Goal: Task Accomplishment & Management: Manage account settings

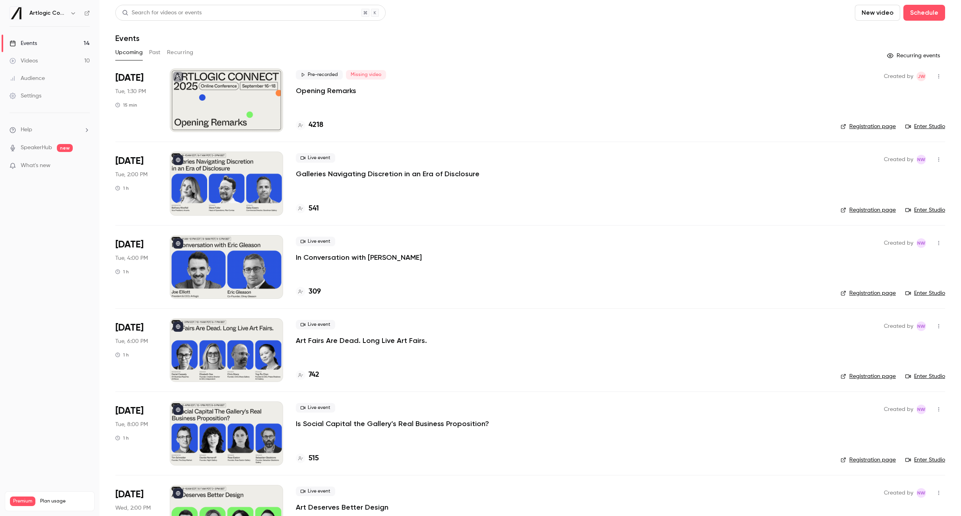
click at [347, 91] on p "Opening Remarks" at bounding box center [326, 91] width 60 height 10
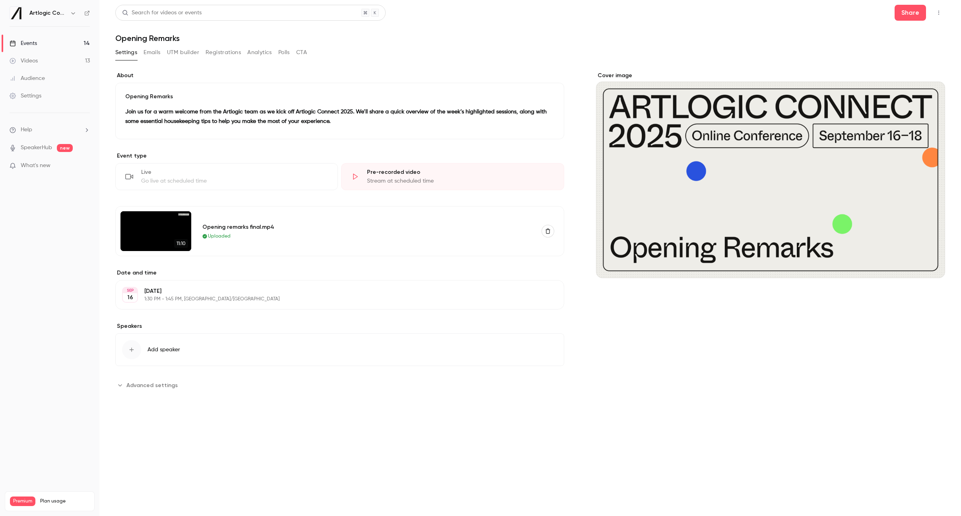
click at [157, 54] on button "Emails" at bounding box center [151, 52] width 17 height 13
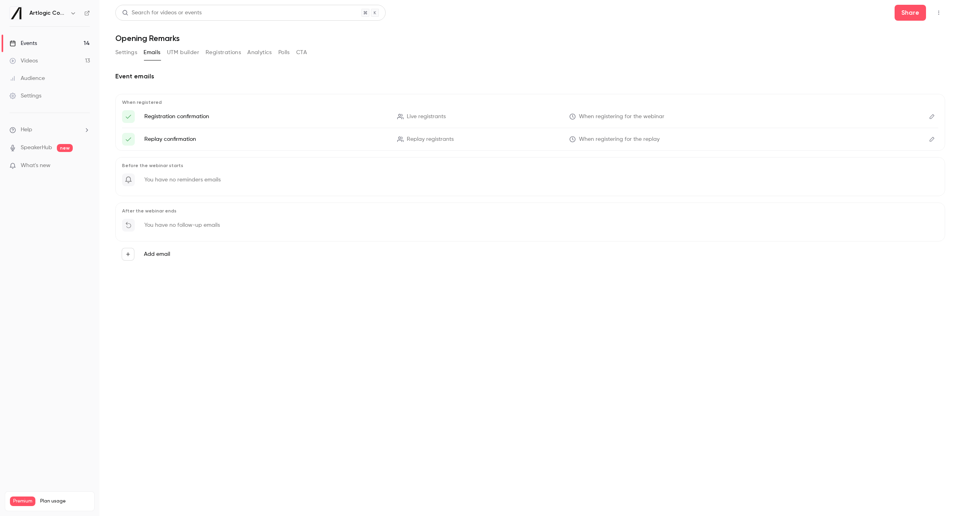
click at [162, 250] on label "Add email" at bounding box center [157, 254] width 26 height 8
click at [134, 250] on button "Add email" at bounding box center [128, 254] width 13 height 13
click at [183, 218] on p "Reminder" at bounding box center [196, 223] width 52 height 10
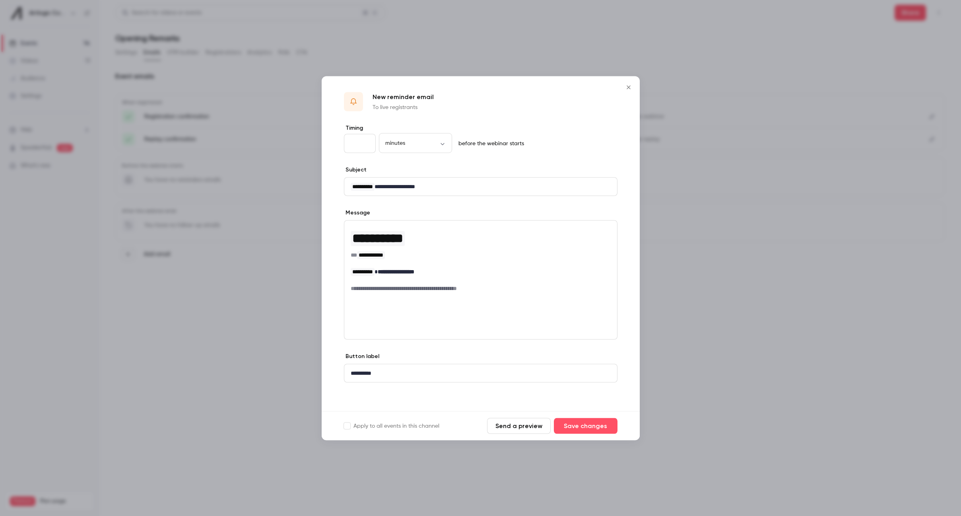
click at [352, 145] on input "**" at bounding box center [360, 143] width 32 height 19
click at [367, 145] on input "*" at bounding box center [360, 143] width 32 height 19
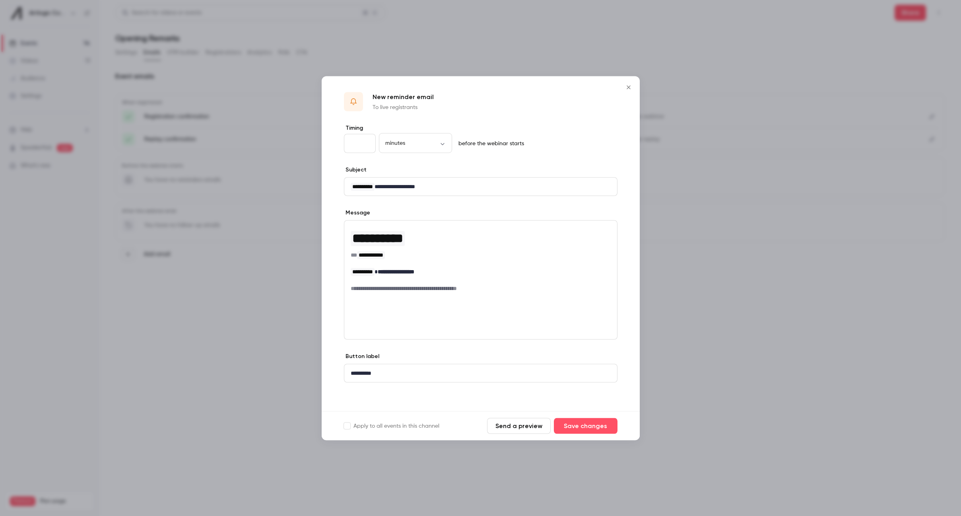
type input "*"
click at [367, 145] on input "*" at bounding box center [360, 143] width 32 height 19
click at [432, 271] on p "**********" at bounding box center [481, 271] width 260 height 8
click at [367, 141] on input "*" at bounding box center [360, 143] width 32 height 19
type input "*"
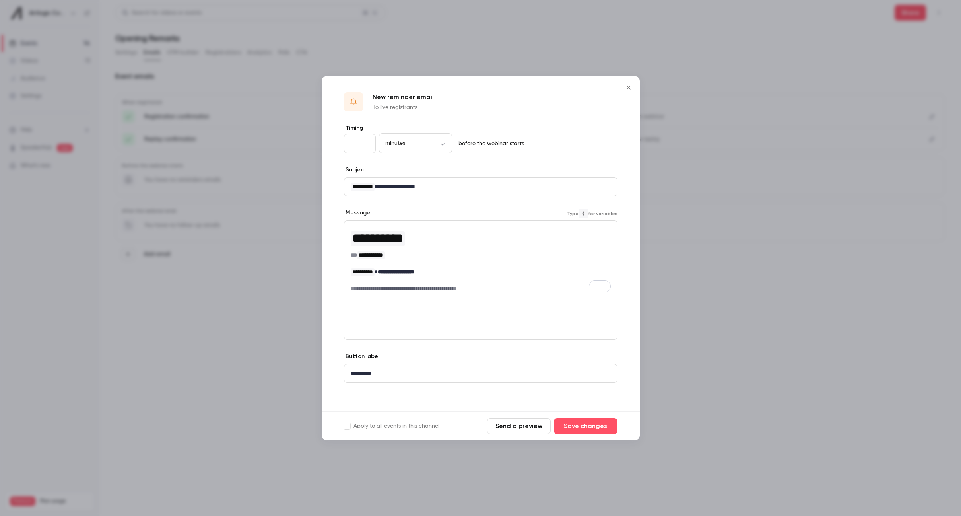
click at [367, 141] on input "*" at bounding box center [360, 143] width 32 height 19
click at [580, 427] on button "Save changes" at bounding box center [586, 425] width 64 height 16
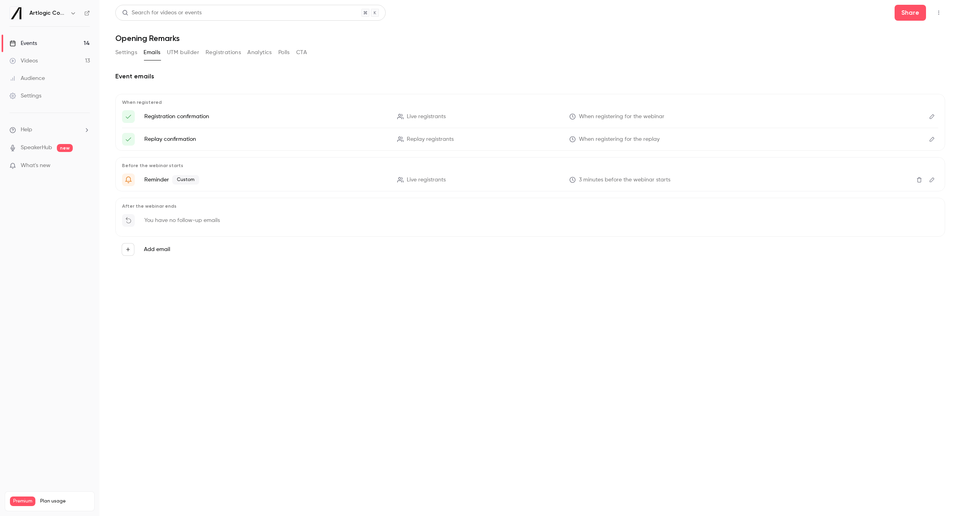
click at [931, 176] on button "Edit" at bounding box center [931, 179] width 13 height 13
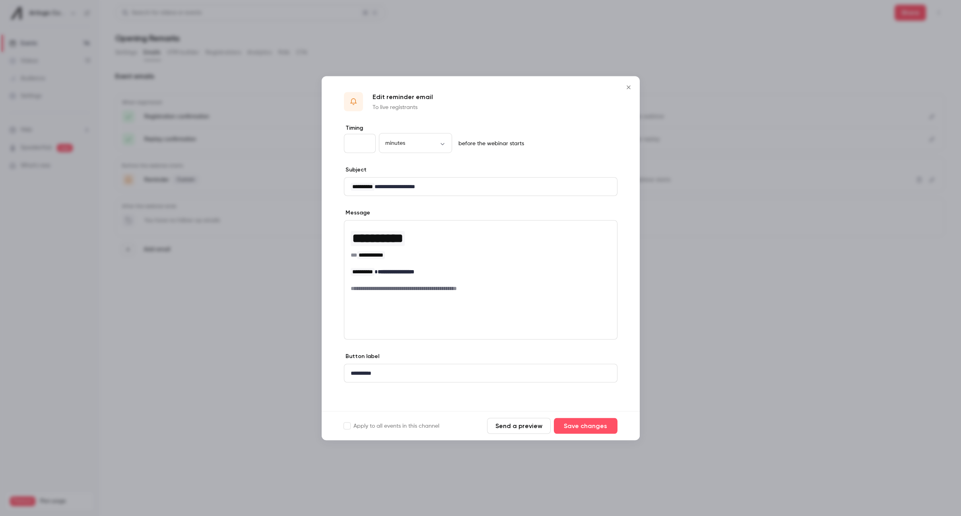
click at [366, 144] on input "*" at bounding box center [360, 143] width 32 height 19
type input "*"
click at [366, 144] on input "*" at bounding box center [360, 143] width 32 height 19
click at [578, 424] on button "Save changes" at bounding box center [586, 425] width 64 height 16
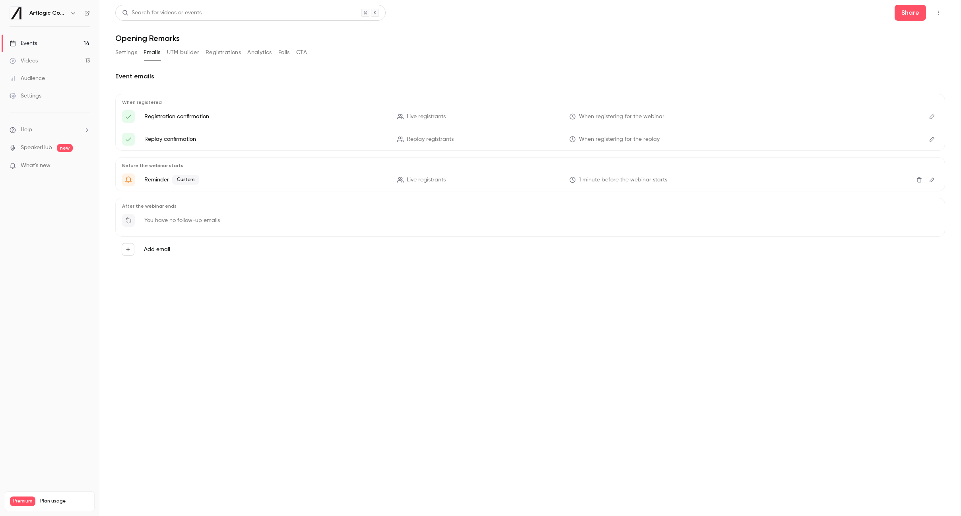
click at [586, 321] on main "Search for videos or events Share Opening Remarks Settings Emails UTM builder R…" at bounding box center [529, 258] width 861 height 516
click at [129, 51] on button "Settings" at bounding box center [126, 52] width 22 height 13
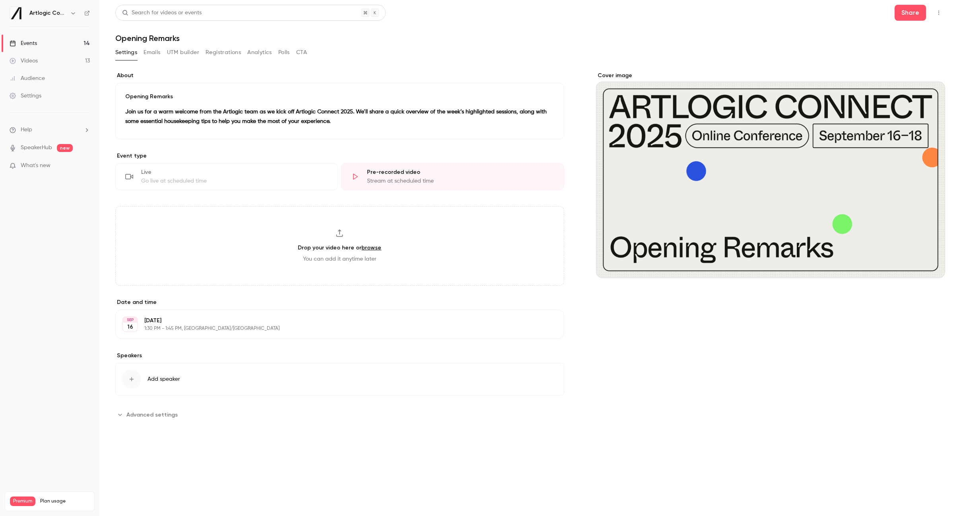
click at [537, 321] on icon "button" at bounding box center [535, 324] width 6 height 6
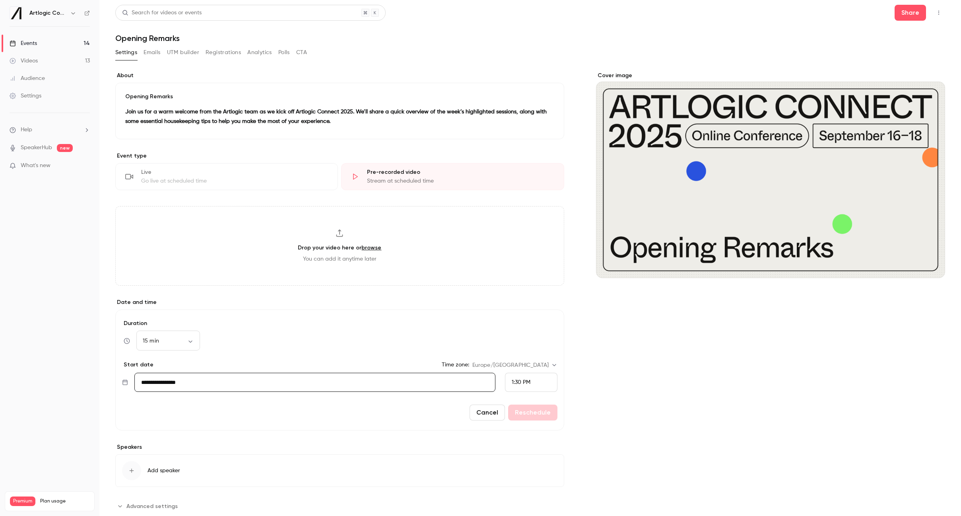
click at [539, 382] on div "1:30 PM" at bounding box center [531, 381] width 52 height 19
click at [605, 401] on div at bounding box center [480, 258] width 961 height 516
click at [514, 385] on div "1:30 PM" at bounding box center [521, 382] width 19 height 8
click at [514, 379] on div at bounding box center [480, 258] width 961 height 516
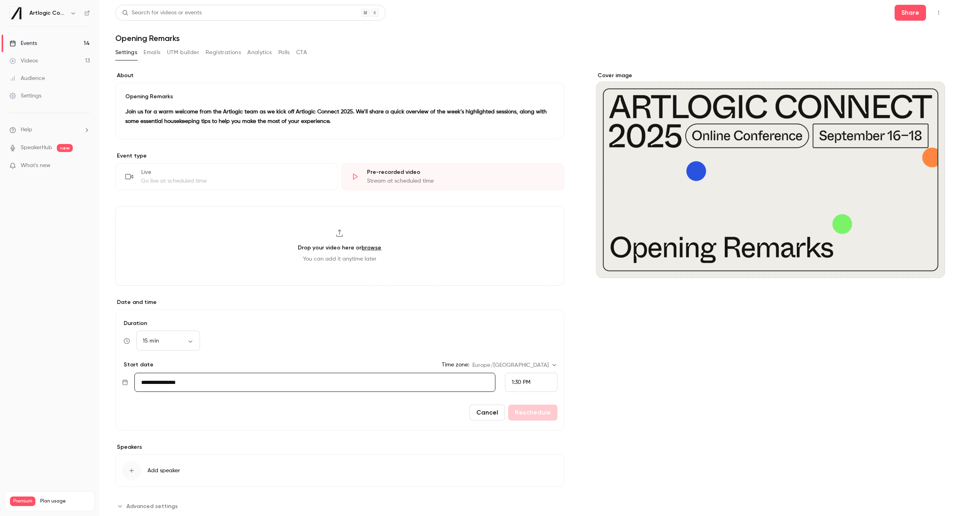
click at [517, 380] on span "1:30 PM" at bounding box center [521, 382] width 19 height 6
click at [515, 381] on div at bounding box center [480, 258] width 961 height 516
click at [516, 380] on span "1:30 PM" at bounding box center [521, 382] width 19 height 6
click at [518, 380] on div at bounding box center [480, 258] width 961 height 516
click at [499, 413] on button "Cancel" at bounding box center [486, 412] width 35 height 16
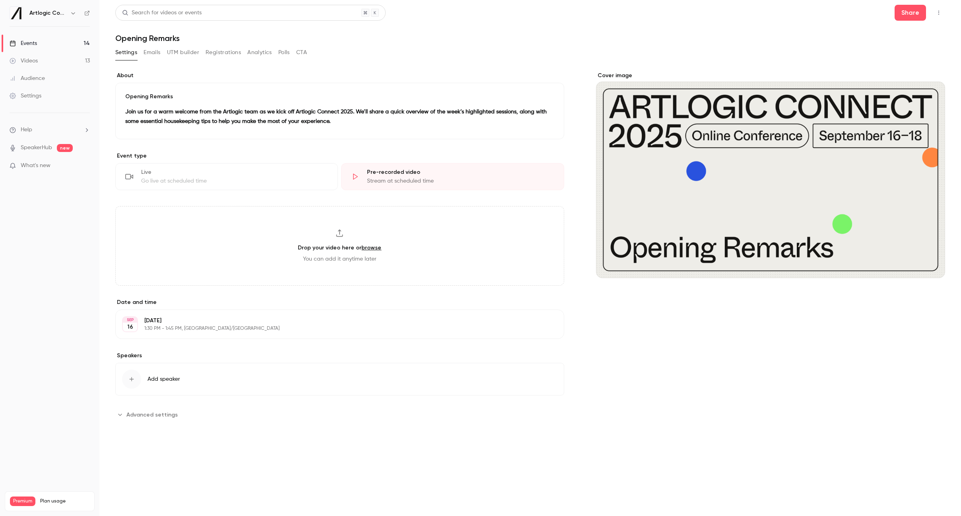
click at [149, 50] on button "Emails" at bounding box center [151, 52] width 17 height 13
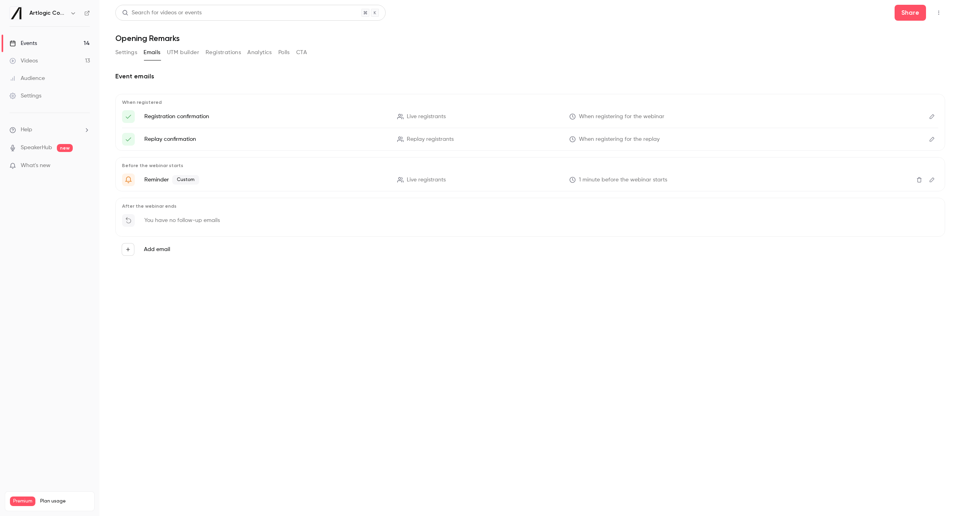
click at [919, 179] on icon "Delete" at bounding box center [919, 180] width 6 height 6
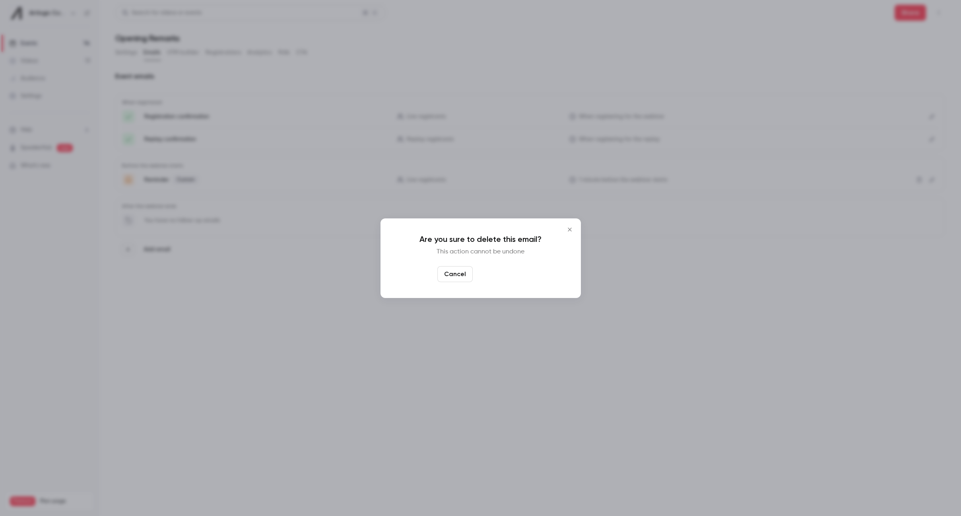
click at [508, 271] on button "Yes, delete" at bounding box center [500, 274] width 48 height 16
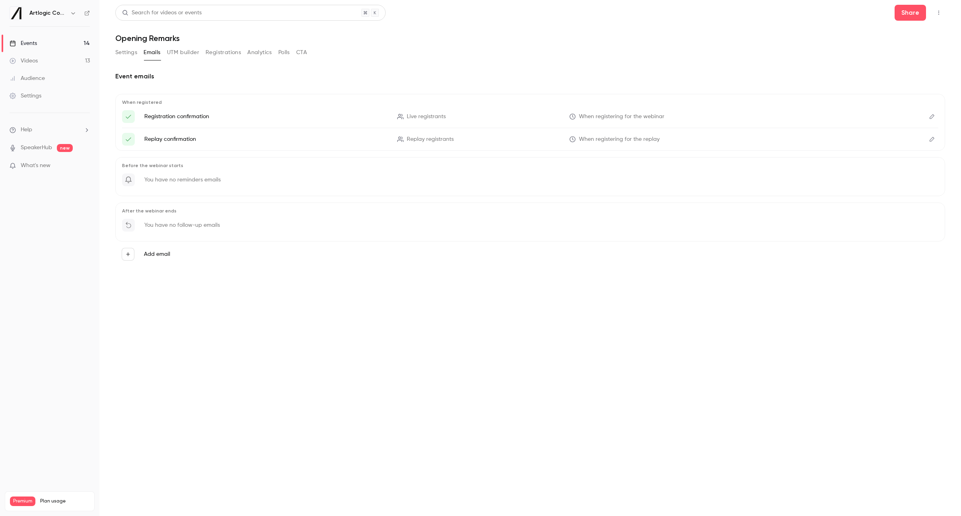
click at [130, 50] on button "Settings" at bounding box center [126, 52] width 22 height 13
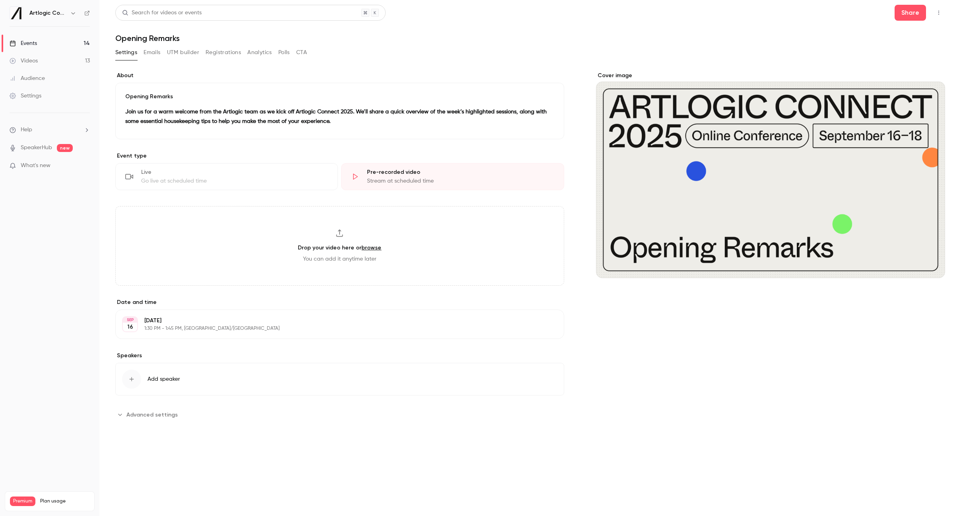
click at [43, 45] on link "Events 14" at bounding box center [49, 43] width 99 height 17
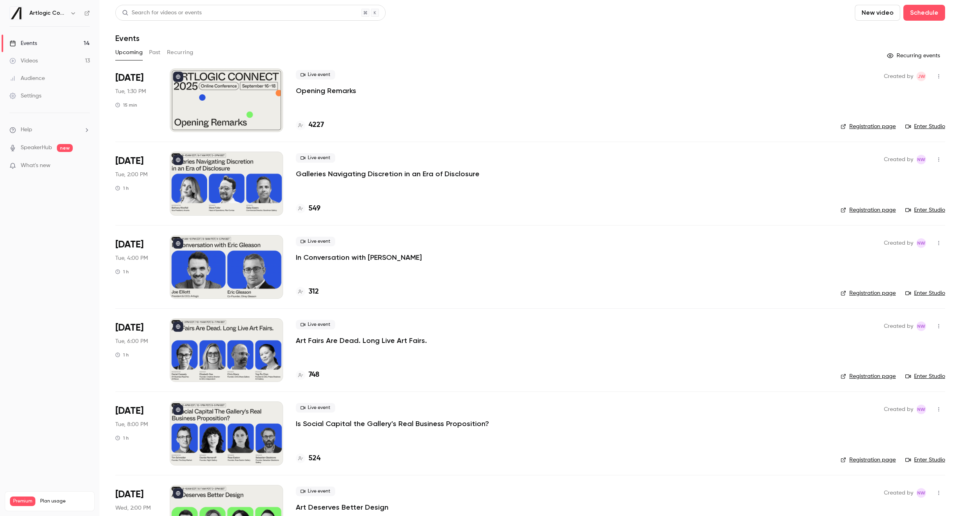
click at [39, 44] on link "Events 14" at bounding box center [49, 43] width 99 height 17
click at [89, 12] on icon at bounding box center [87, 13] width 6 height 6
click at [919, 207] on link "Enter Studio" at bounding box center [925, 210] width 40 height 8
click at [405, 172] on p "Galleries Navigating Discretion in an Era of Disclosure" at bounding box center [388, 174] width 184 height 10
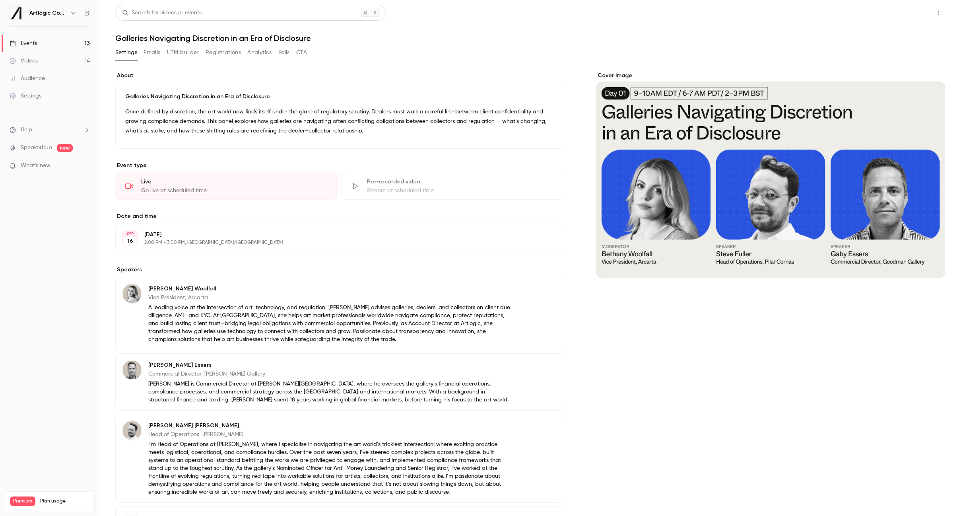
click at [909, 11] on button "Share" at bounding box center [909, 13] width 31 height 16
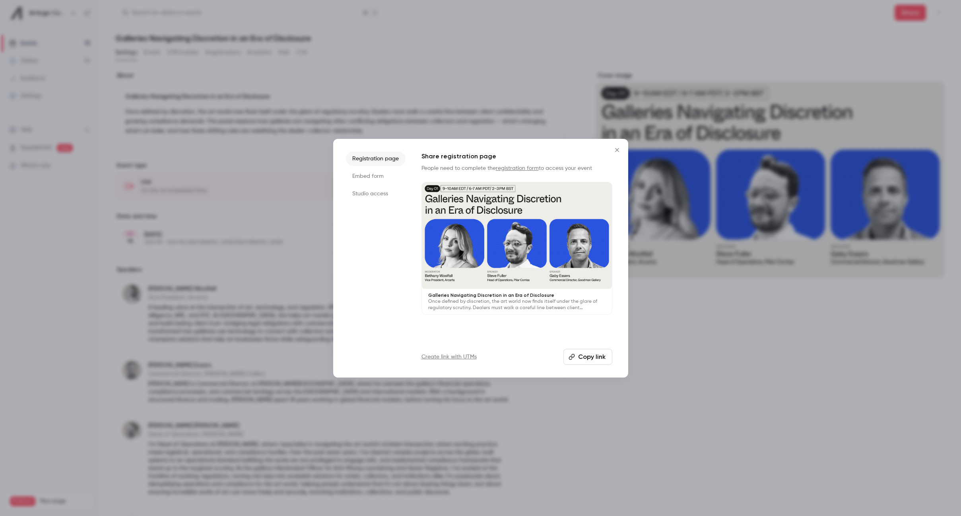
click at [384, 187] on li "Studio access" at bounding box center [376, 193] width 60 height 14
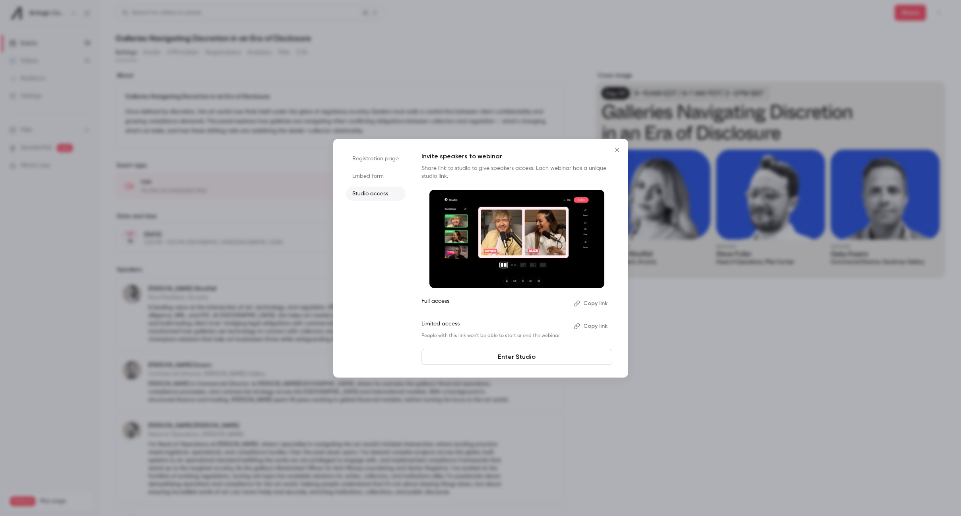
click at [593, 306] on button "Copy link" at bounding box center [591, 303] width 42 height 13
